Goal: Transaction & Acquisition: Purchase product/service

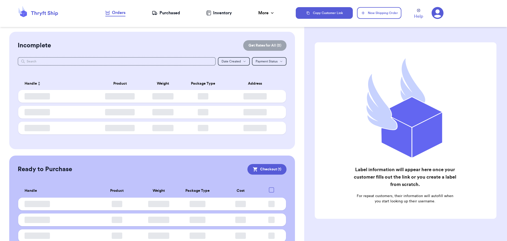
checkbox input "true"
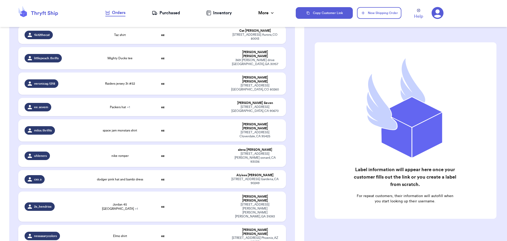
scroll to position [388, 0]
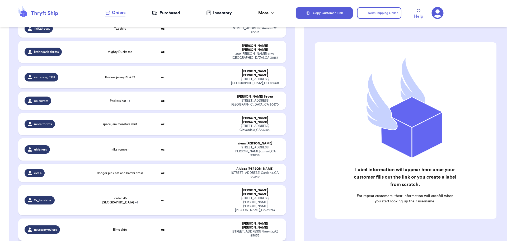
click at [143, 218] on td "Elmo shirt" at bounding box center [120, 229] width 54 height 22
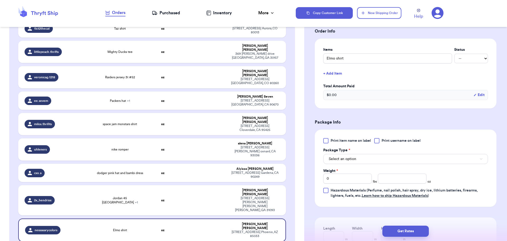
scroll to position [132, 0]
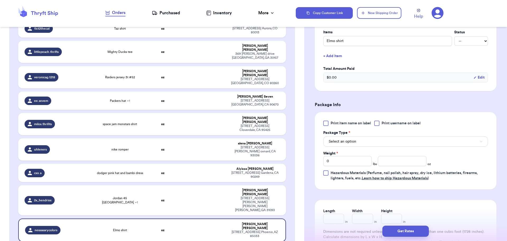
click at [378, 125] on div at bounding box center [376, 122] width 5 height 5
click at [0, 0] on input "Print username on label" at bounding box center [0, 0] width 0 height 0
click at [370, 139] on button "Select an option" at bounding box center [405, 141] width 165 height 10
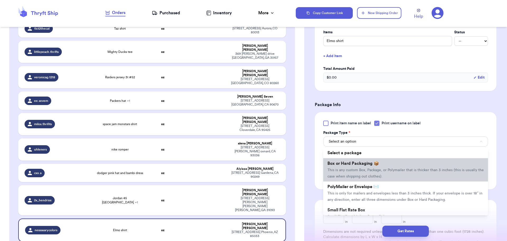
click at [372, 171] on span "This is any custom Box, Package, or Polymailer that is thicker than 3 inches (t…" at bounding box center [406, 173] width 156 height 10
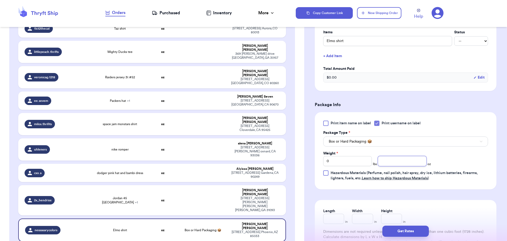
click at [392, 161] on input "number" at bounding box center [402, 161] width 49 height 10
type input "4"
click at [409, 229] on button "Get Rates" at bounding box center [406, 230] width 47 height 11
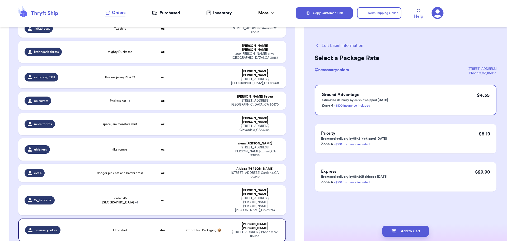
scroll to position [0, 0]
click at [395, 232] on icon "button" at bounding box center [394, 231] width 4 height 4
checkbox input "true"
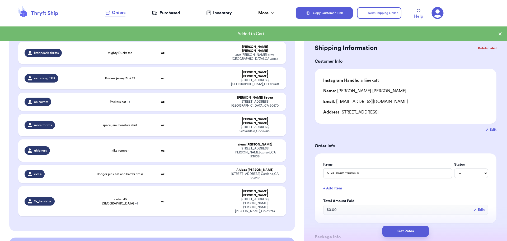
scroll to position [386, 0]
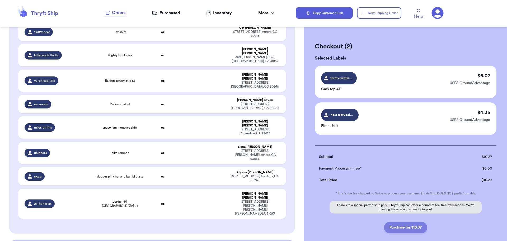
click at [408, 228] on button "Purchase for $10.37" at bounding box center [405, 227] width 43 height 11
checkbox input "false"
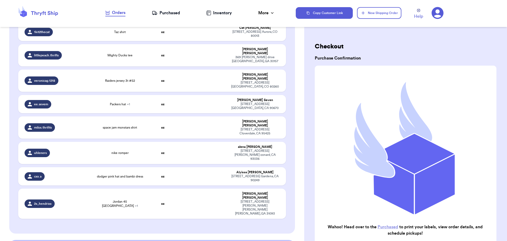
checkbox input "true"
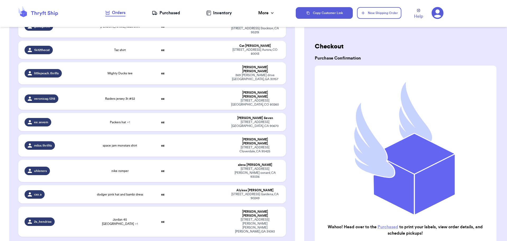
click at [389, 225] on link "Purchased" at bounding box center [388, 227] width 21 height 4
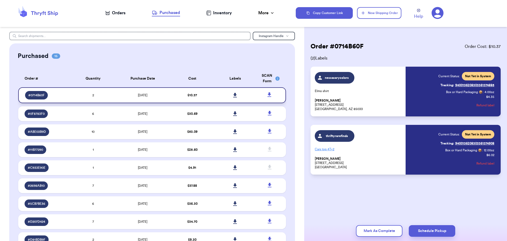
click at [233, 95] on icon at bounding box center [235, 95] width 4 height 4
